Goal: Transaction & Acquisition: Purchase product/service

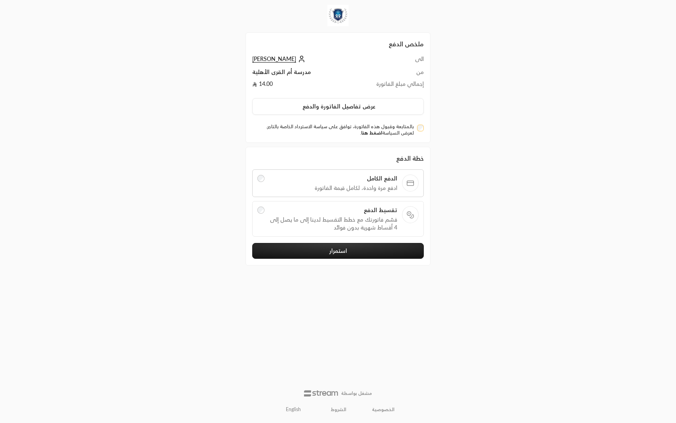
click at [376, 134] on link "اضغط هنا" at bounding box center [371, 133] width 21 height 6
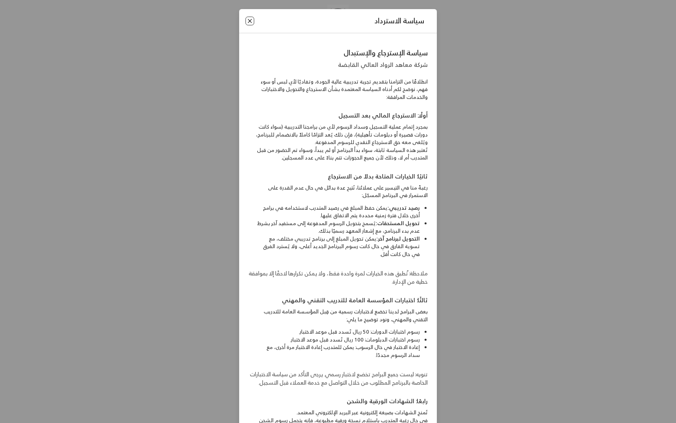
click at [251, 21] on button "Close" at bounding box center [250, 21] width 9 height 9
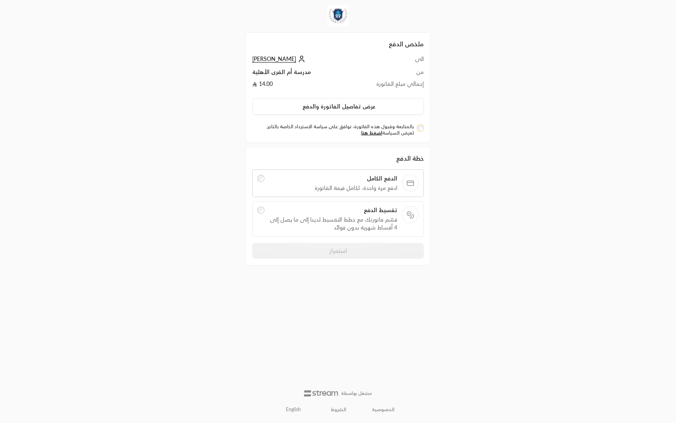
click at [324, 90] on td "14.00" at bounding box center [299, 86] width 95 height 12
click at [382, 80] on td "إجمالي مبلغ الفاتورة" at bounding box center [385, 86] width 77 height 12
click at [382, 85] on td "إجمالي مبلغ الفاتورة" at bounding box center [385, 86] width 77 height 12
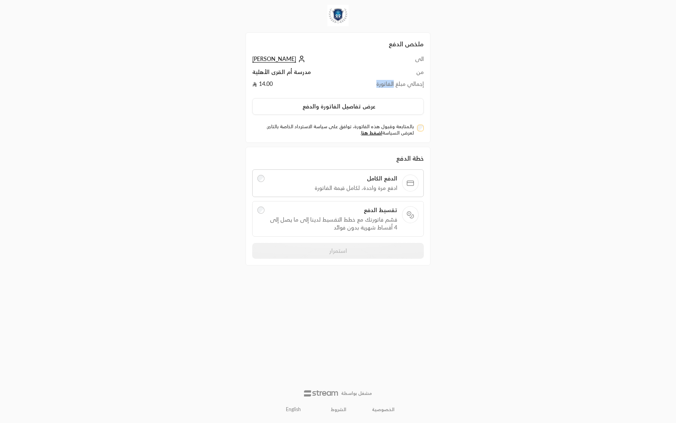
click at [382, 85] on td "إجمالي مبلغ الفاتورة" at bounding box center [385, 86] width 77 height 12
click at [418, 92] on div "الى [PERSON_NAME] من مدرسة أم القرى الأهلية إجمالي مبلغ الفاتورة 14.00 عرض تفاص…" at bounding box center [338, 95] width 172 height 81
click at [349, 216] on span "قسّم فاتورتك مع خطط التقسيط لدينا إلى ما يصل إلى 4 أقساط شهرية بدون فوائد" at bounding box center [333, 224] width 129 height 16
click at [292, 247] on span "تقسيم إلى 4" at bounding box center [286, 245] width 34 height 7
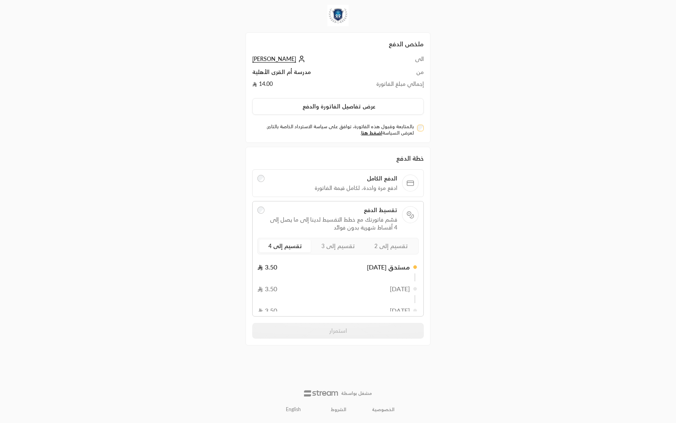
scroll to position [27, 0]
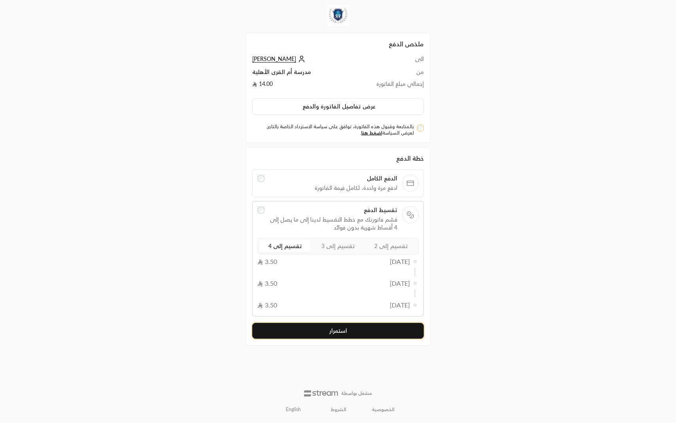
click at [301, 327] on button "استمرار" at bounding box center [338, 331] width 172 height 16
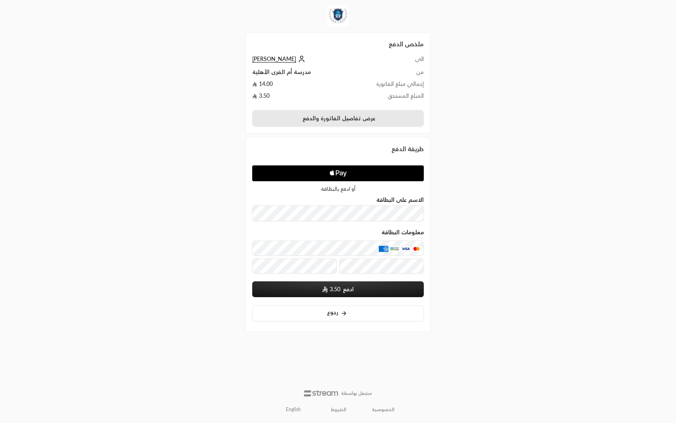
click at [329, 121] on button "عرض تفاصيل الفاتورة والدفع" at bounding box center [338, 118] width 172 height 17
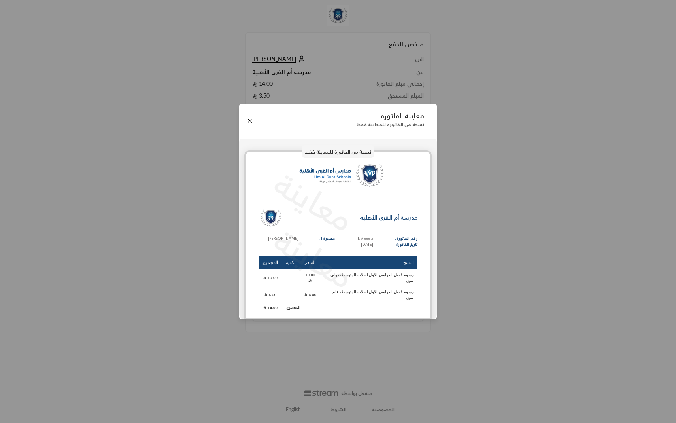
click at [397, 282] on td "رسوم فصل الدراسي الاول لطلاب المتوسط، دولي، بنون" at bounding box center [368, 278] width 97 height 16
click at [268, 307] on div "معاينة معاينة مدرسة أم القرى الأهلية رقم الفاتورة: تاريخ الفاتورة: INV-xxx-x [D…" at bounding box center [337, 234] width 187 height 169
click at [268, 280] on td "10.00" at bounding box center [270, 278] width 23 height 16
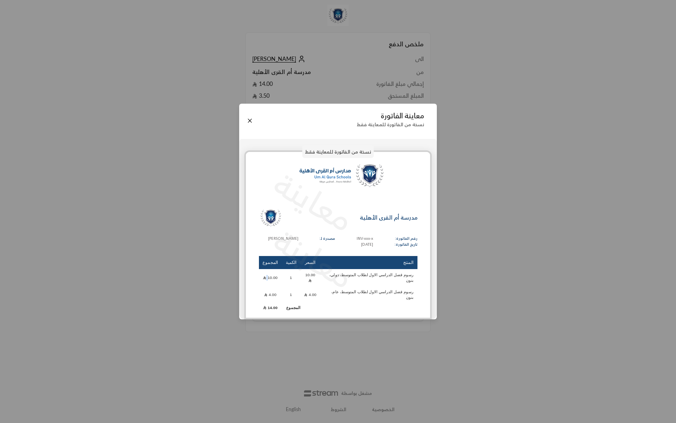
click at [268, 280] on td "10.00" at bounding box center [270, 278] width 23 height 16
click at [340, 282] on p "معاينة" at bounding box center [313, 258] width 97 height 83
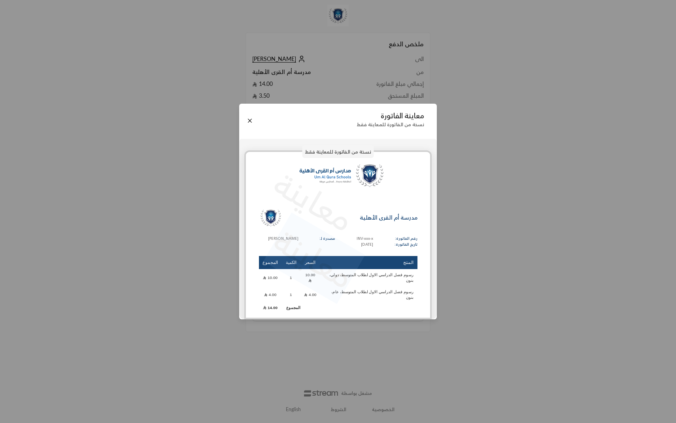
click at [340, 282] on p "معاينة" at bounding box center [313, 258] width 97 height 83
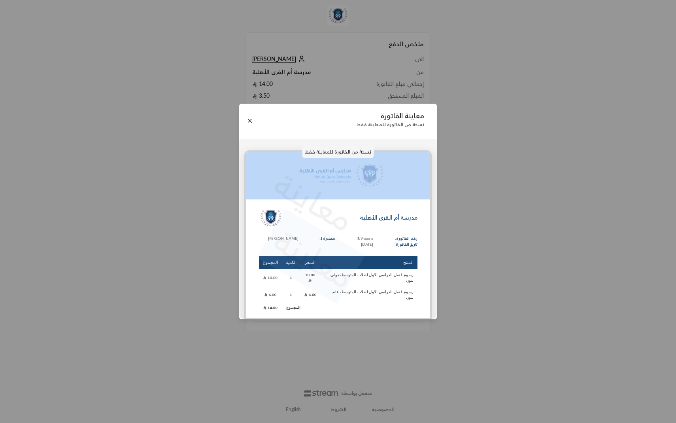
click at [340, 282] on p "معاينة" at bounding box center [313, 258] width 97 height 83
click at [249, 125] on button "Close" at bounding box center [250, 120] width 9 height 9
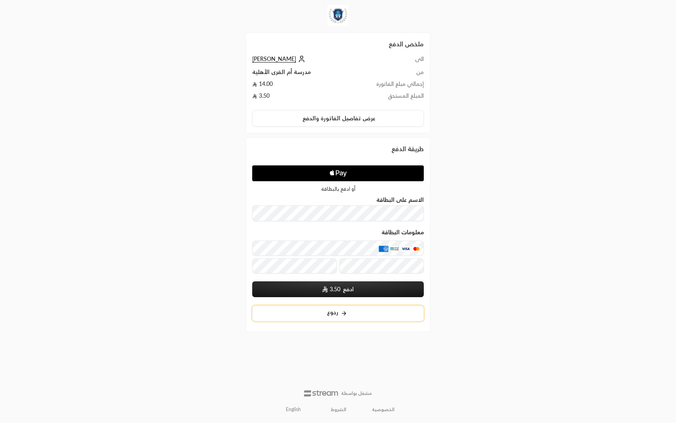
click at [316, 316] on button "رجوع" at bounding box center [338, 313] width 172 height 16
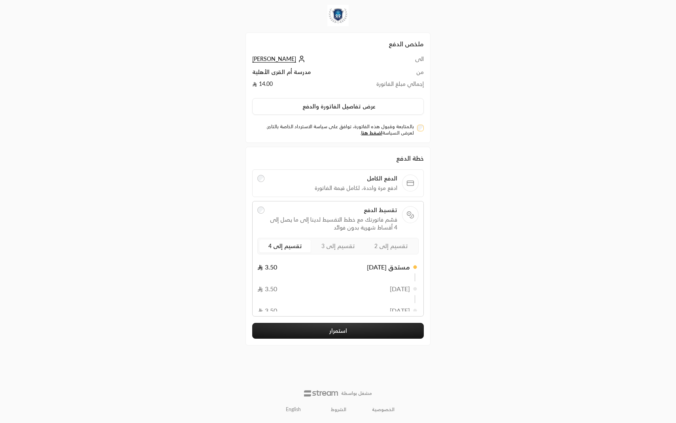
click at [318, 340] on div "خطة الدفع الدفع الكامل ادفع مرة واحدة، لكامل قيمة الفاتورة تقسيط الدفع قسّم فات…" at bounding box center [338, 246] width 185 height 199
click at [318, 329] on button "استمرار" at bounding box center [338, 331] width 172 height 16
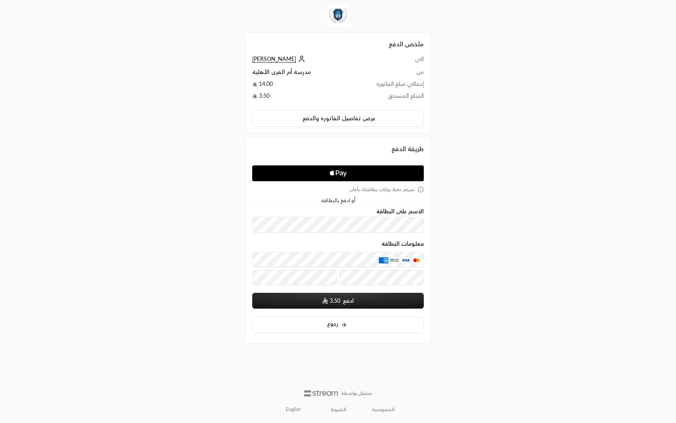
click at [343, 172] on icon "Apple Pay" at bounding box center [345, 174] width 4 height 5
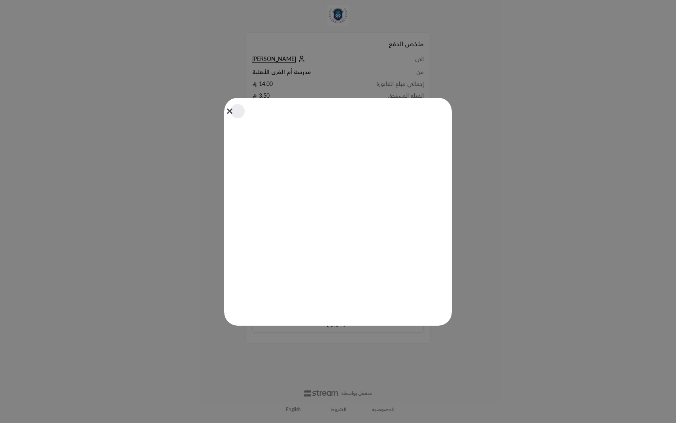
click at [230, 111] on button "Close" at bounding box center [237, 110] width 17 height 17
